Goal: Information Seeking & Learning: Learn about a topic

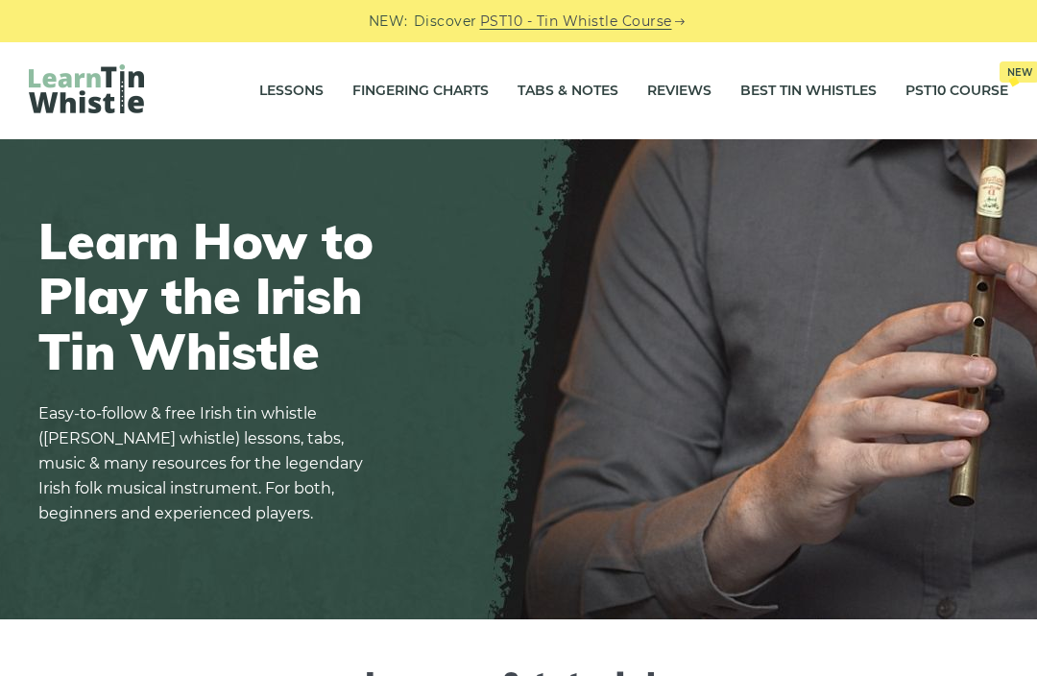
click at [281, 85] on link "Lessons" at bounding box center [291, 91] width 64 height 48
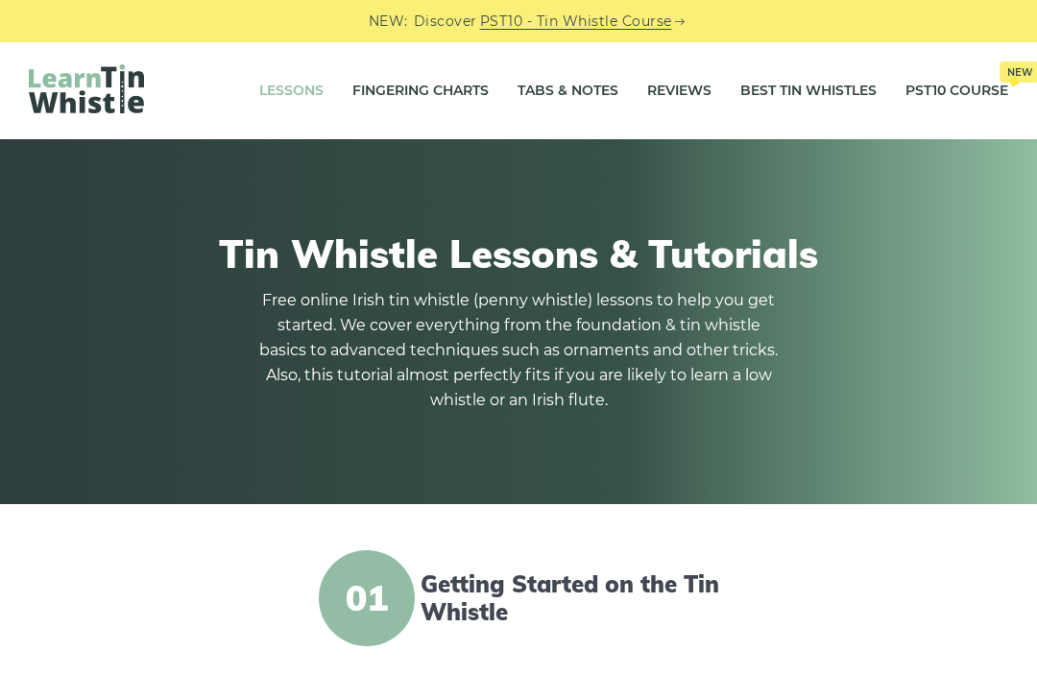
click at [424, 89] on link "Fingering Charts" at bounding box center [421, 91] width 136 height 48
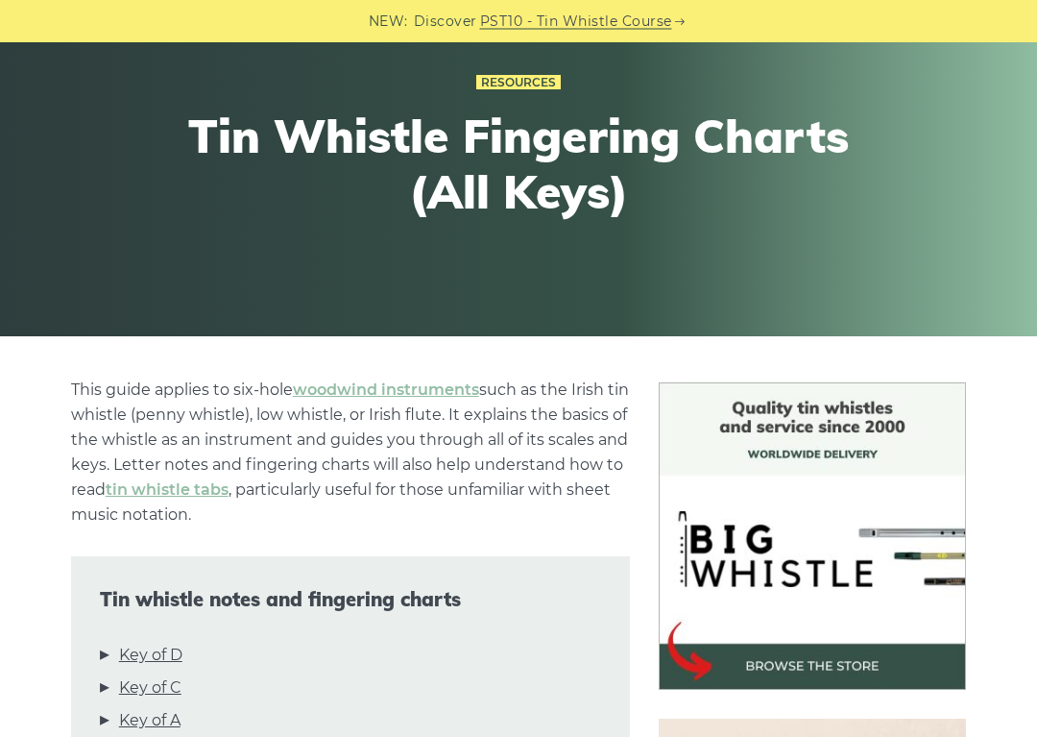
scroll to position [198, 0]
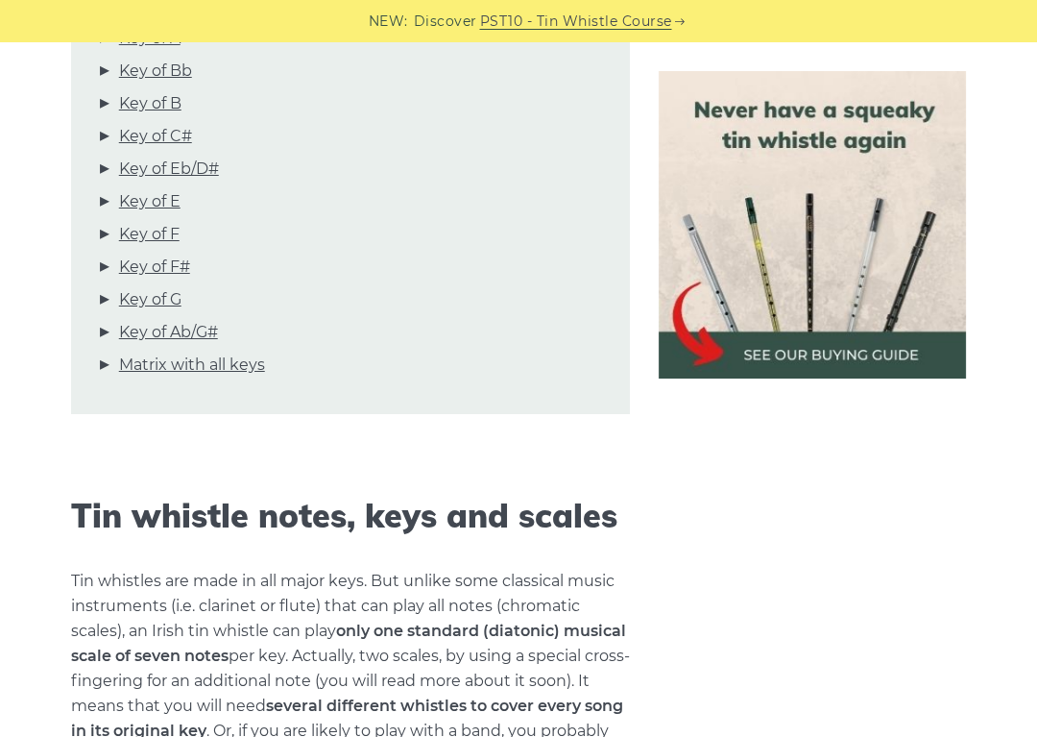
click at [209, 368] on link "Matrix with all keys" at bounding box center [192, 365] width 146 height 25
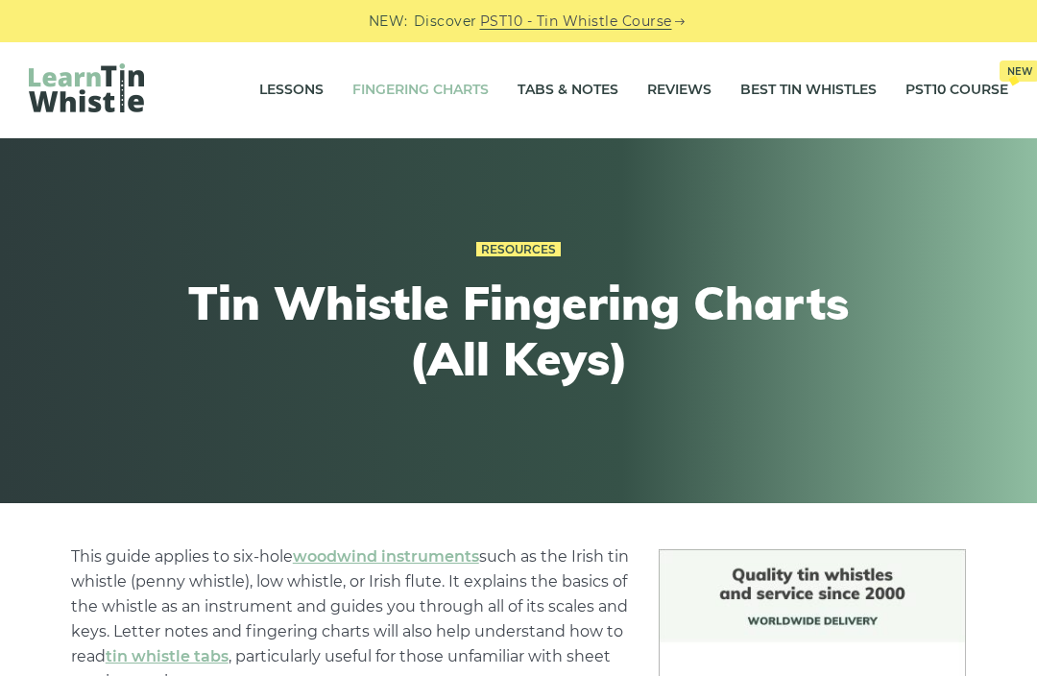
scroll to position [0, 0]
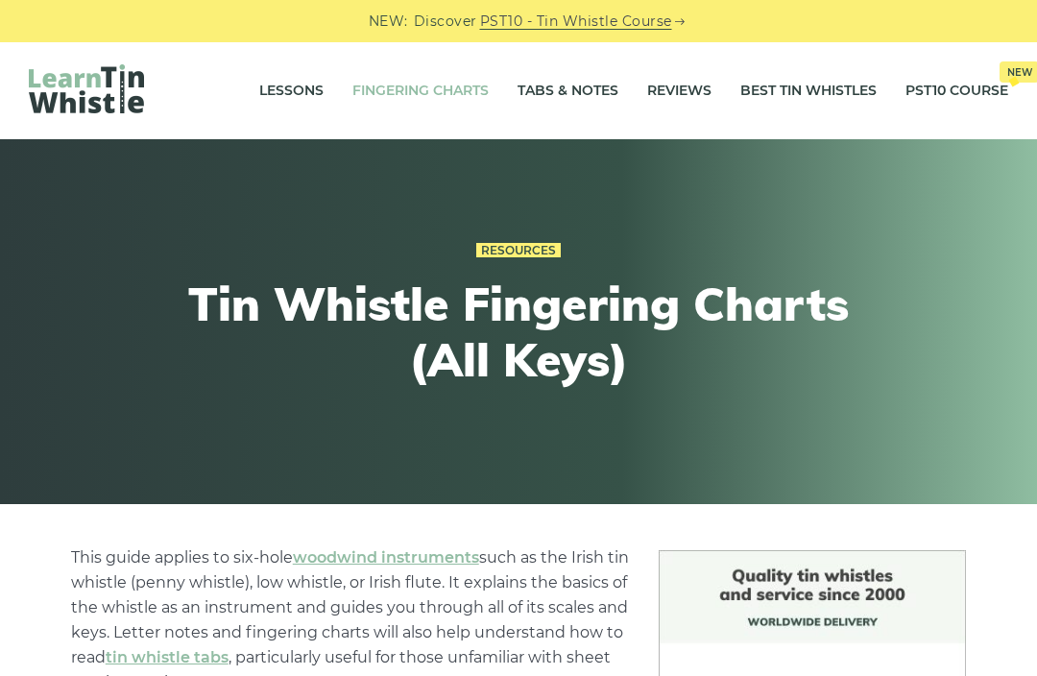
click at [585, 84] on link "Tabs & Notes" at bounding box center [568, 91] width 101 height 48
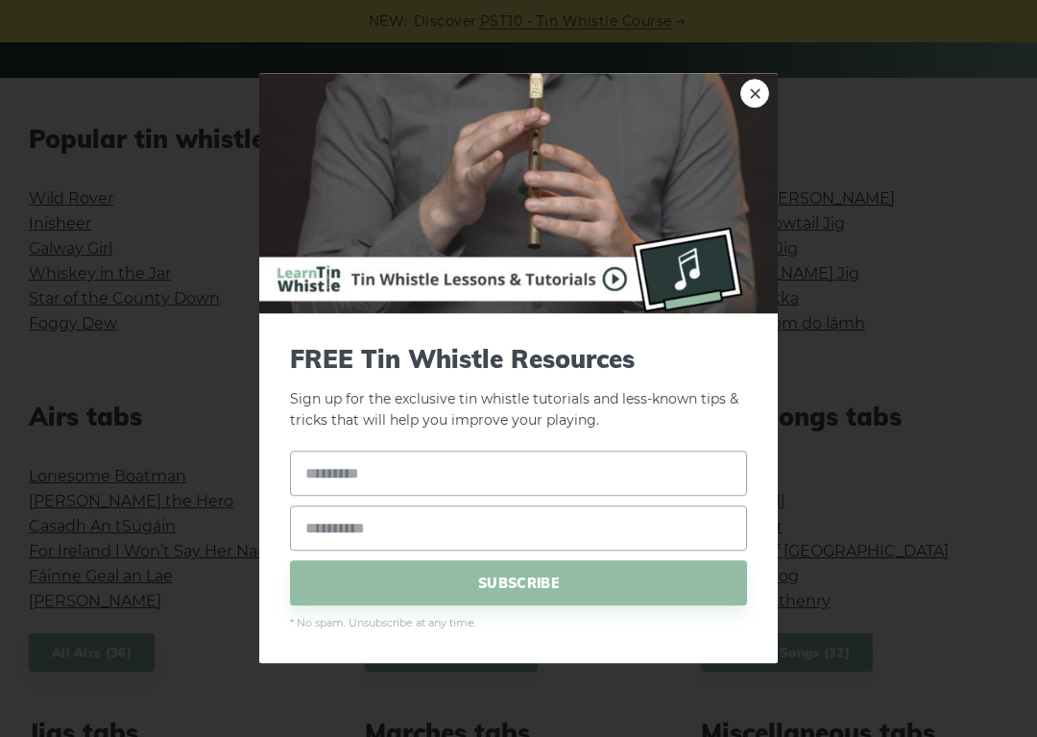
scroll to position [420, 0]
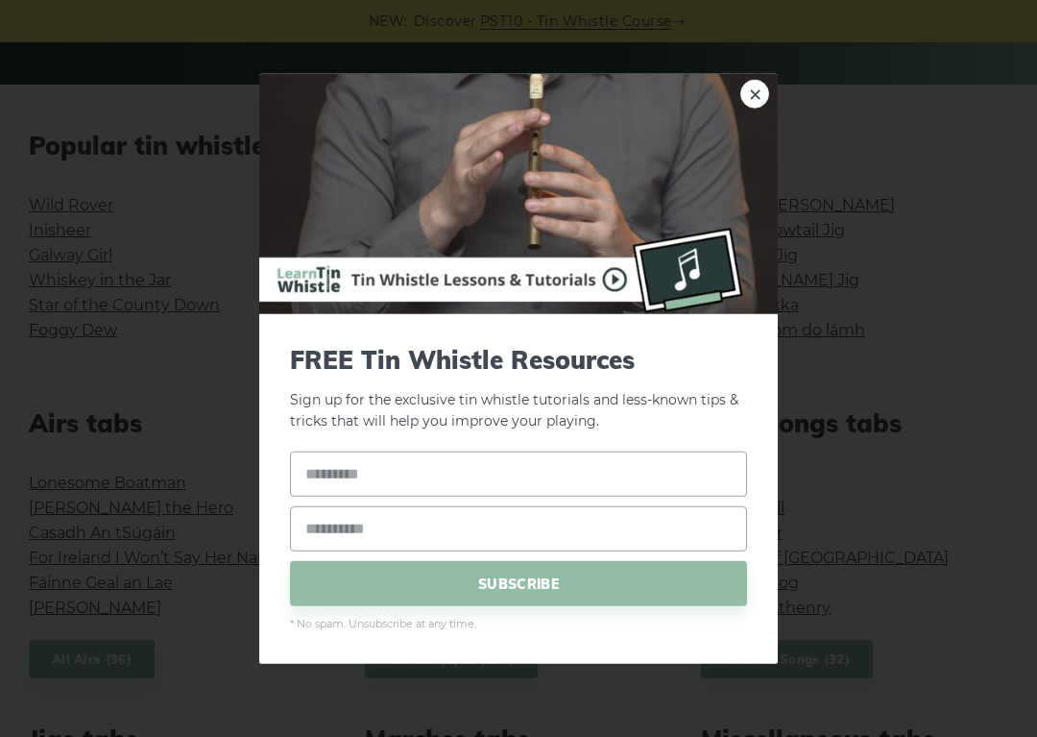
click at [762, 96] on link "×" at bounding box center [755, 93] width 29 height 29
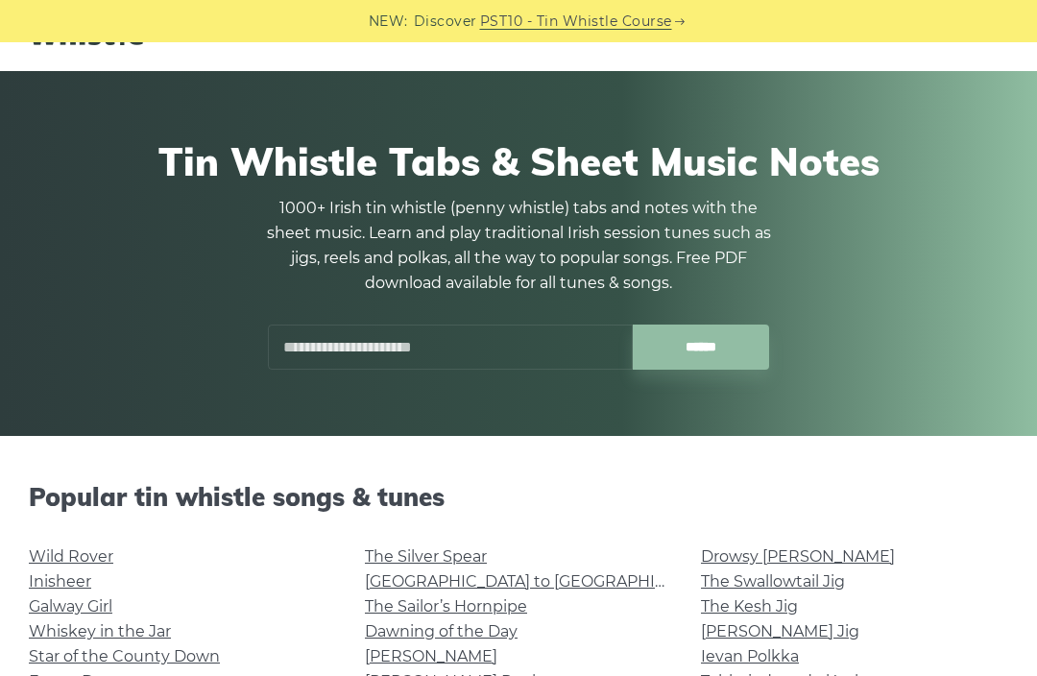
scroll to position [0, 0]
